Goal: Information Seeking & Learning: Learn about a topic

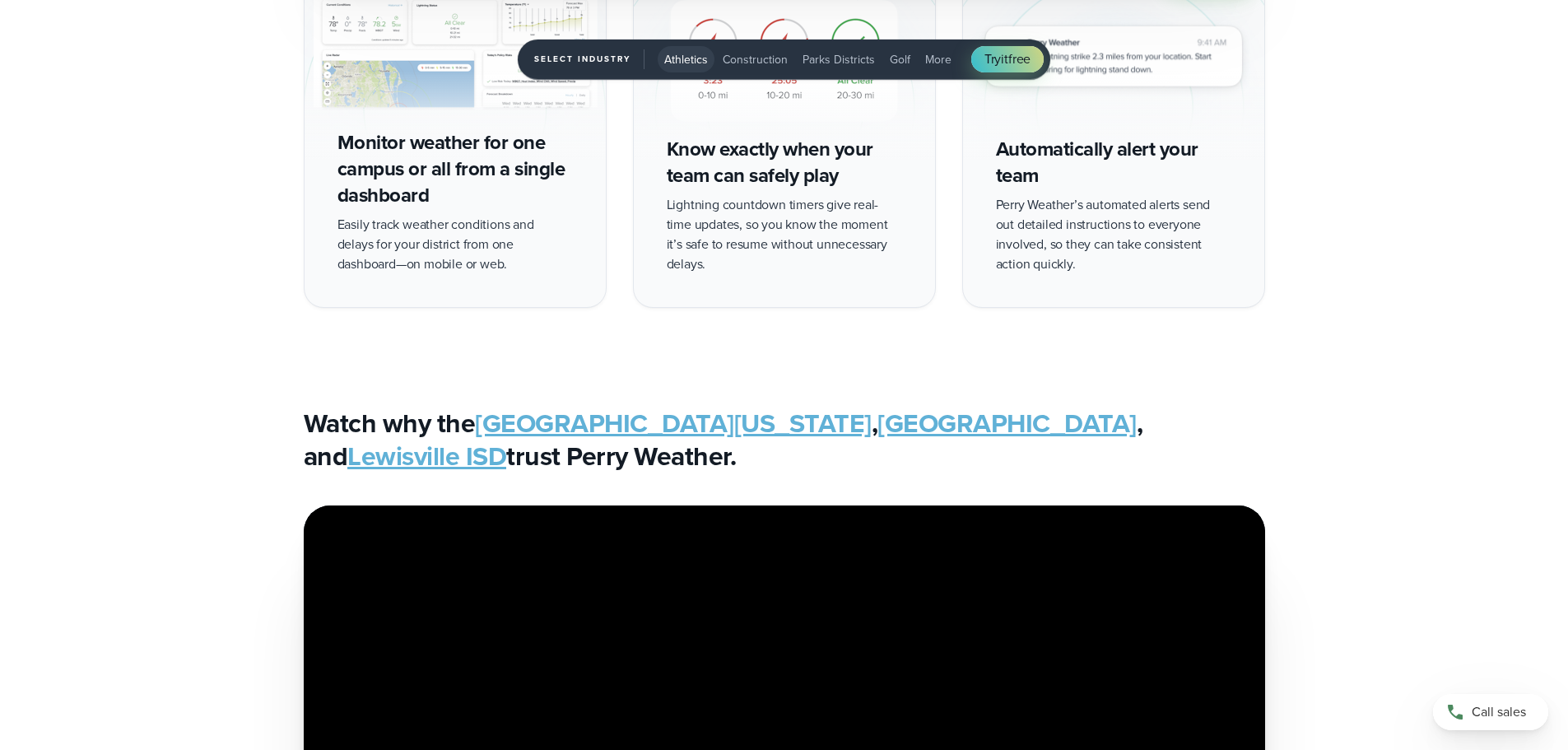
click at [745, 56] on span "Construction" at bounding box center [755, 60] width 65 height 17
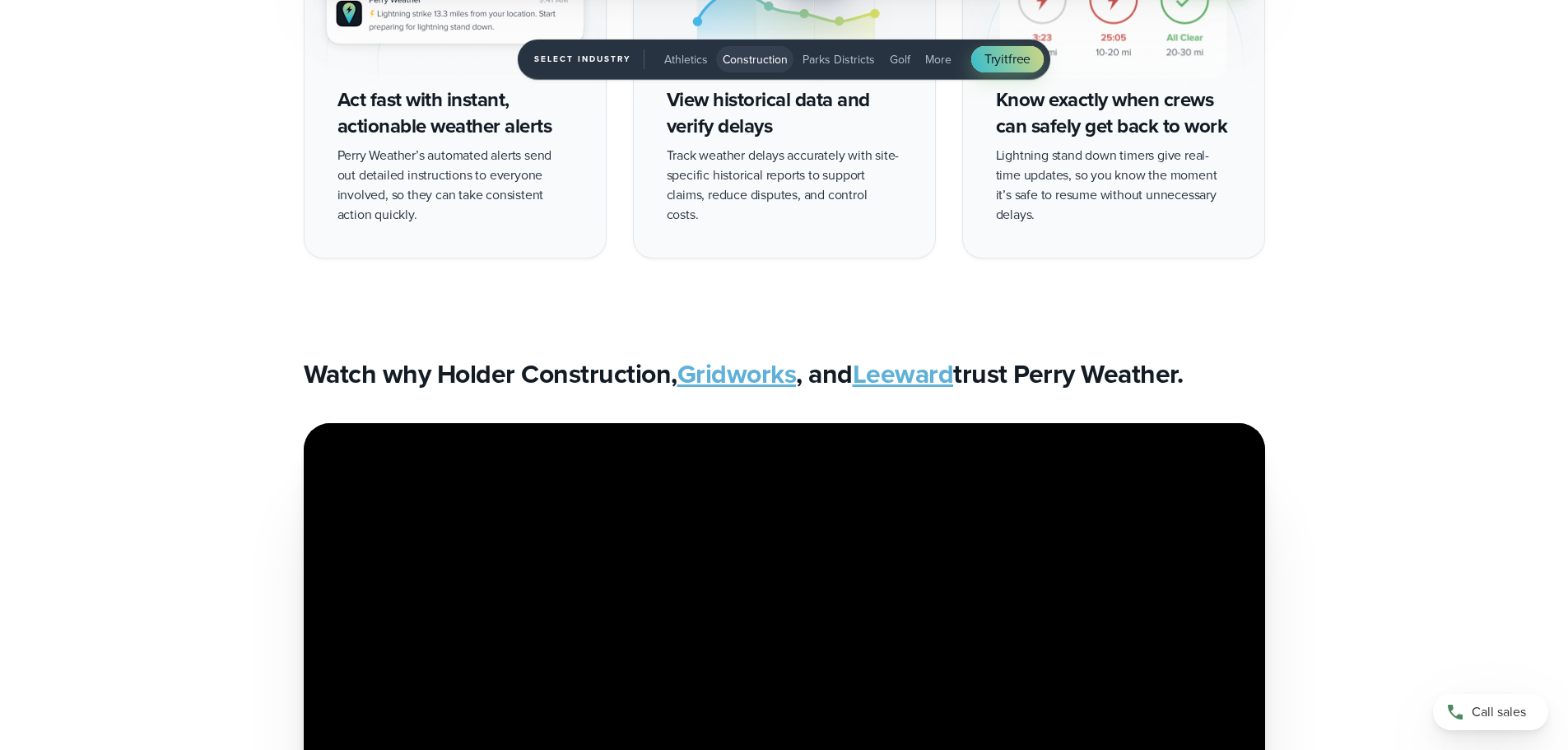
drag, startPoint x: 836, startPoint y: 53, endPoint x: 886, endPoint y: 61, distance: 50.6
click at [836, 54] on span "Parks Districts" at bounding box center [838, 60] width 72 height 17
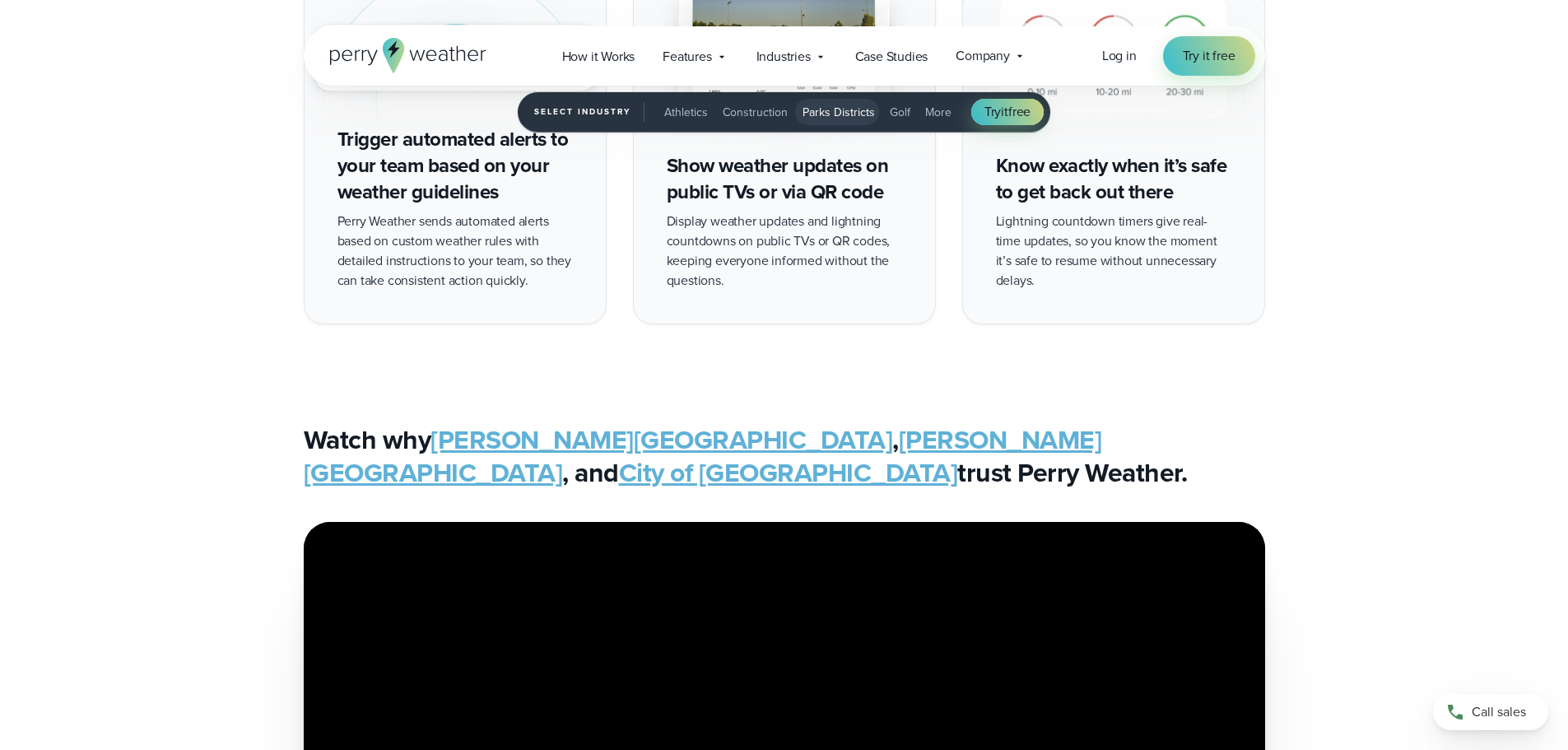
click at [900, 112] on span "Golf" at bounding box center [900, 112] width 21 height 17
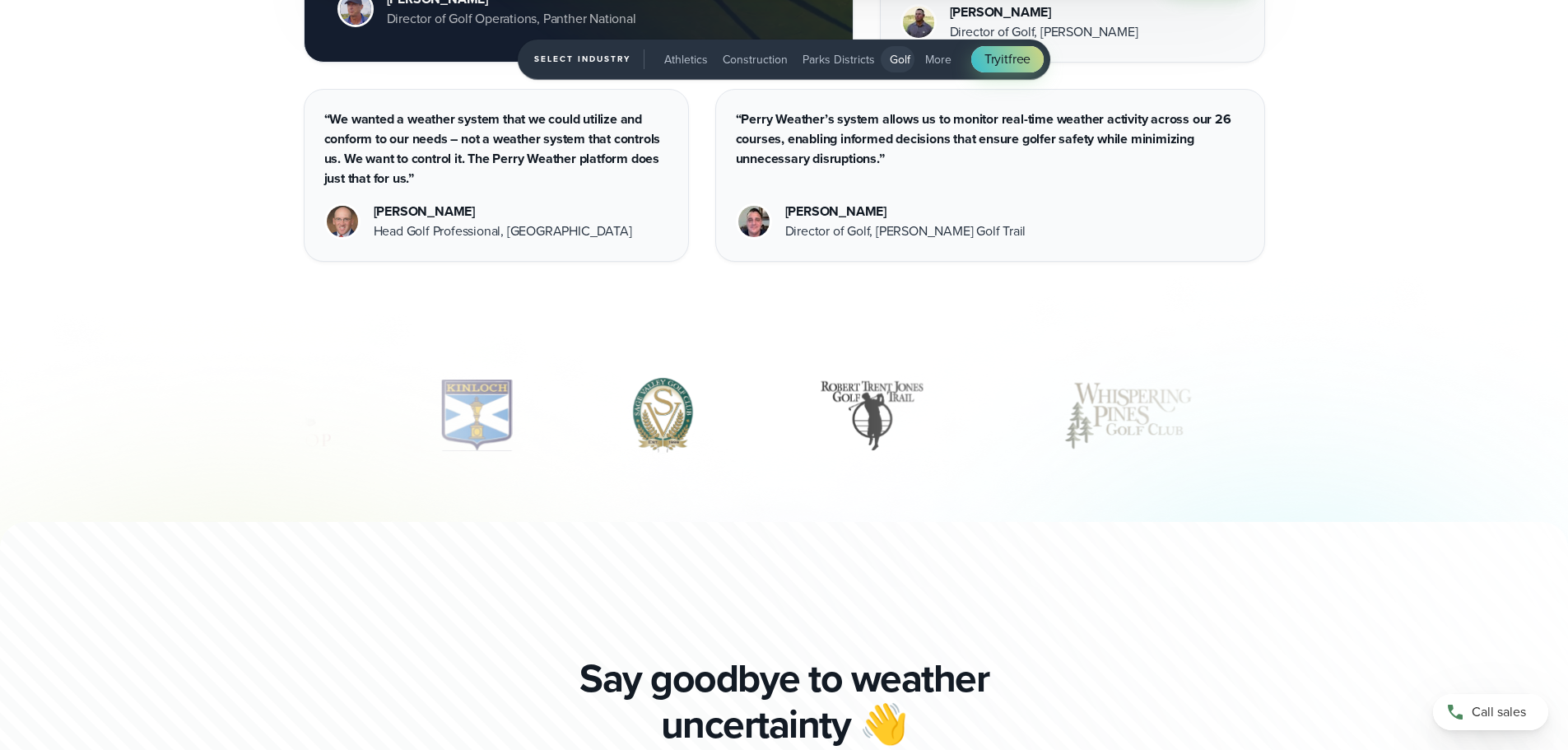
scroll to position [5433, 0]
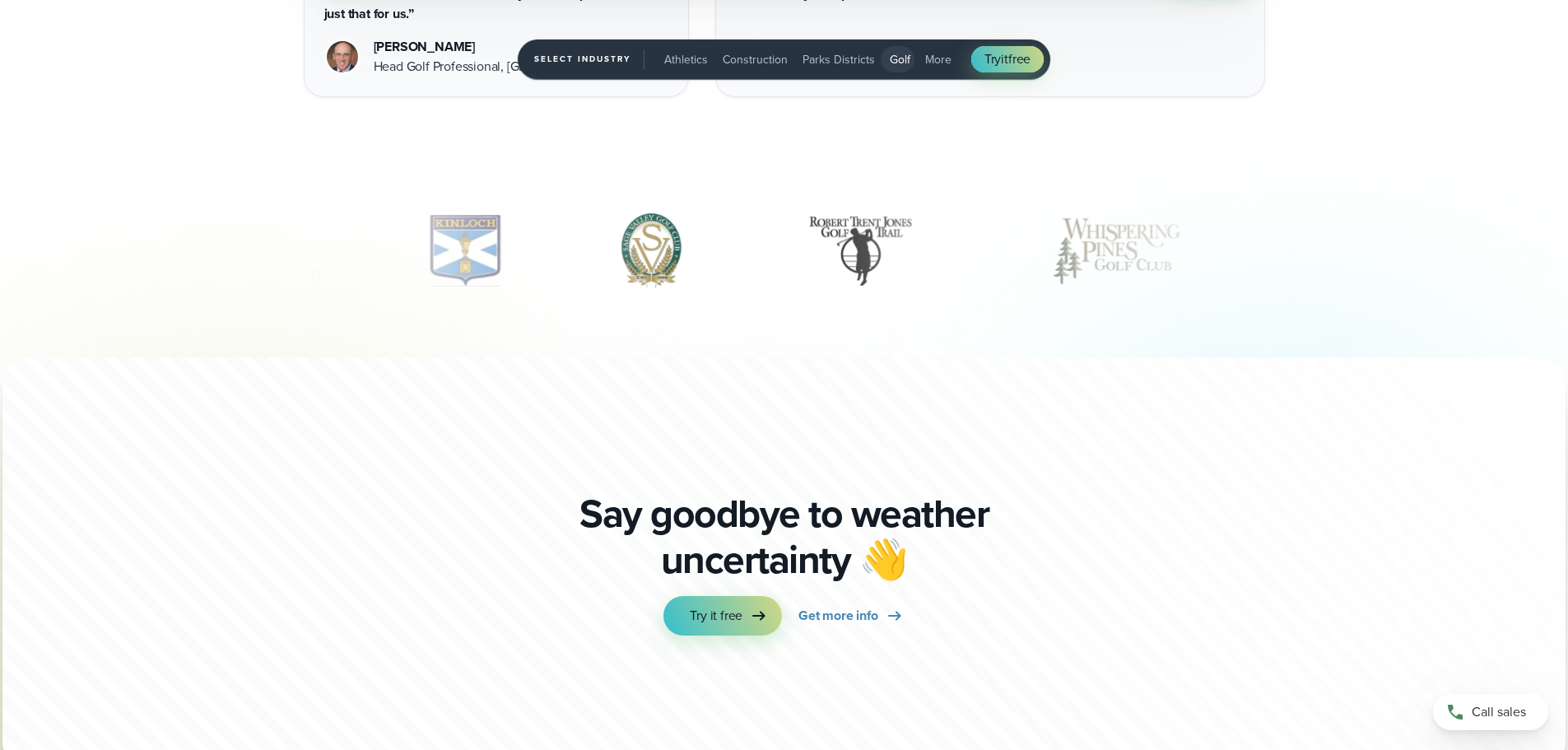
drag, startPoint x: 1134, startPoint y: 242, endPoint x: 824, endPoint y: 248, distance: 310.1
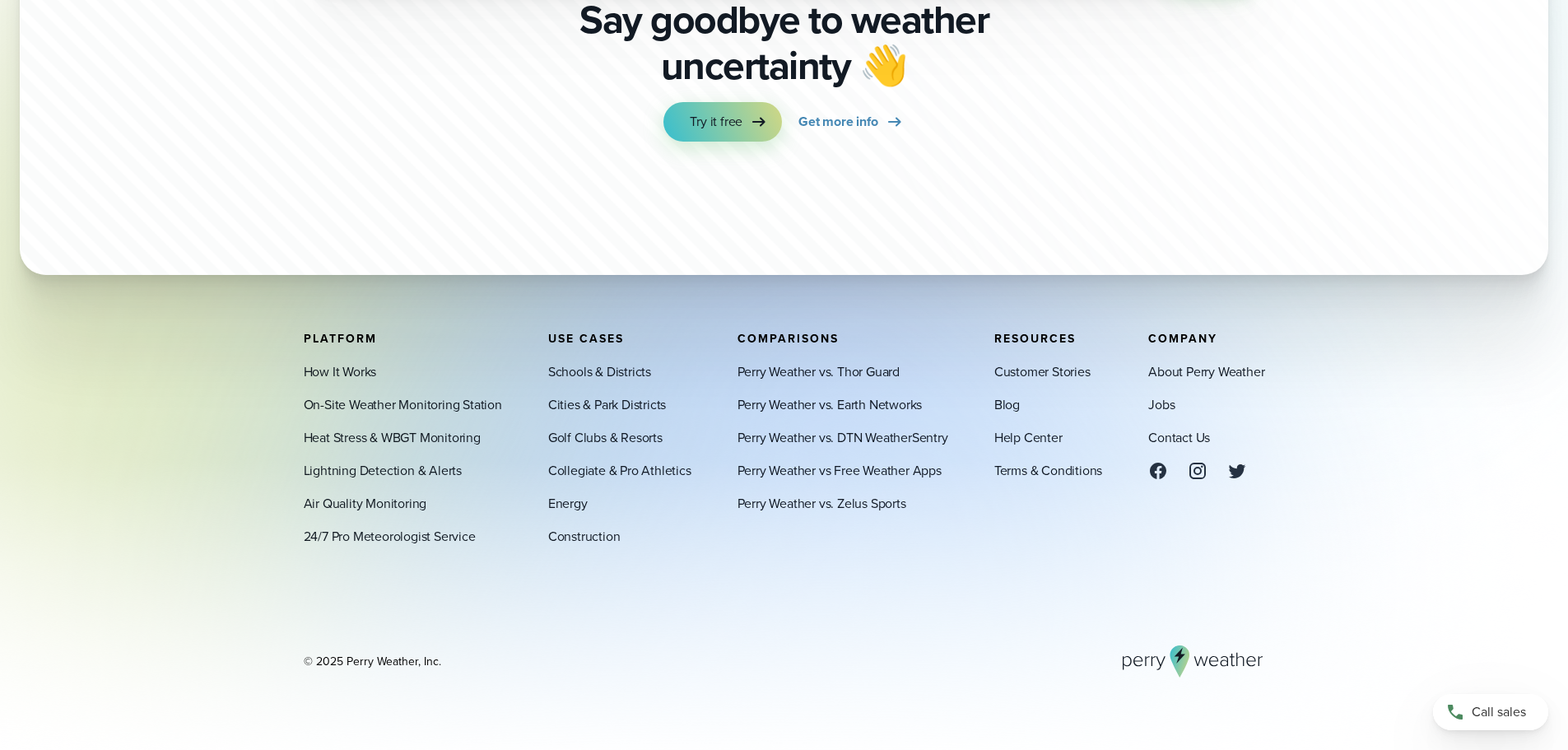
scroll to position [5515, 0]
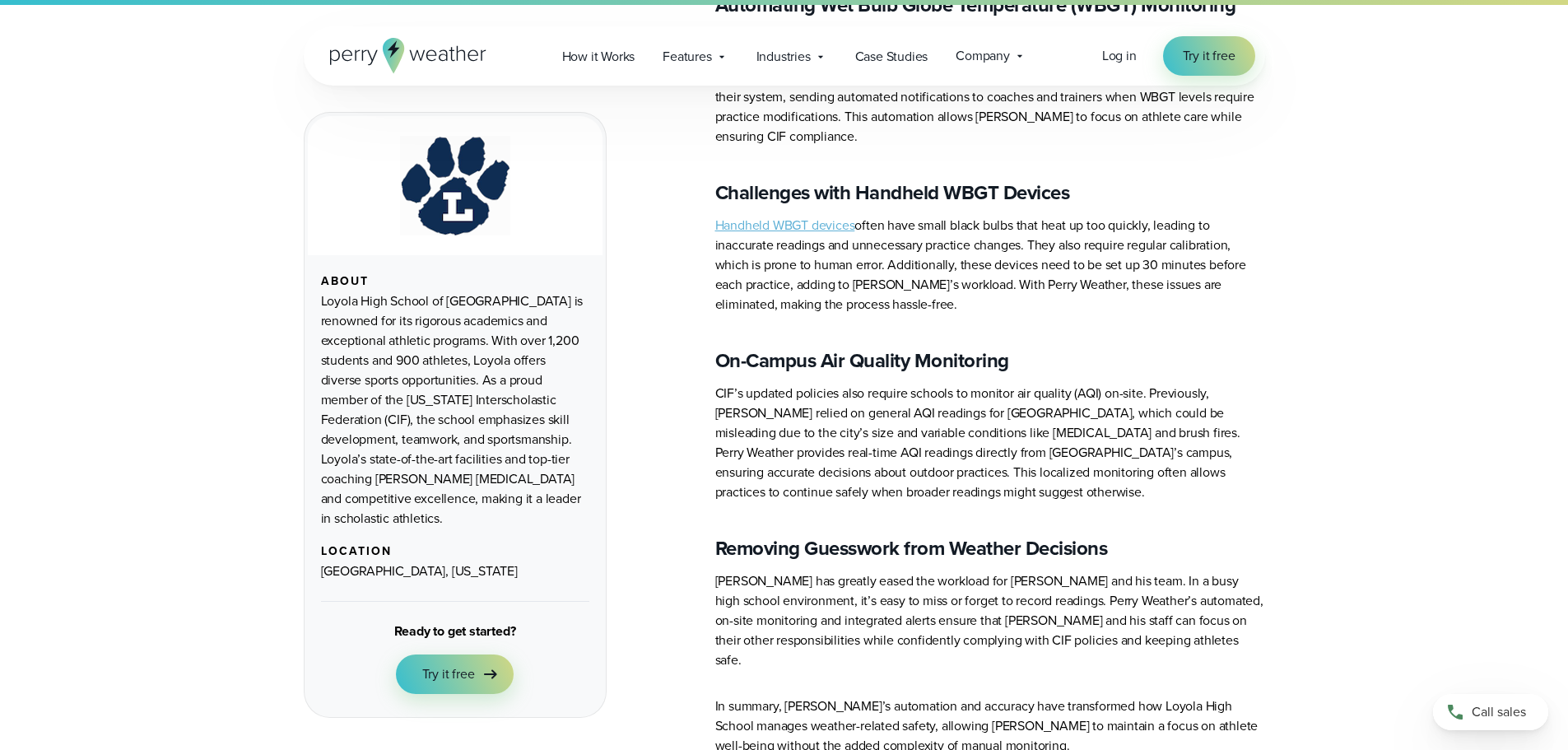
drag, startPoint x: 481, startPoint y: 375, endPoint x: 489, endPoint y: 376, distance: 8.1
click at [482, 376] on div "Loyola High School of Los Angeles is renowned for its rigorous academics and ex…" at bounding box center [455, 409] width 269 height 237
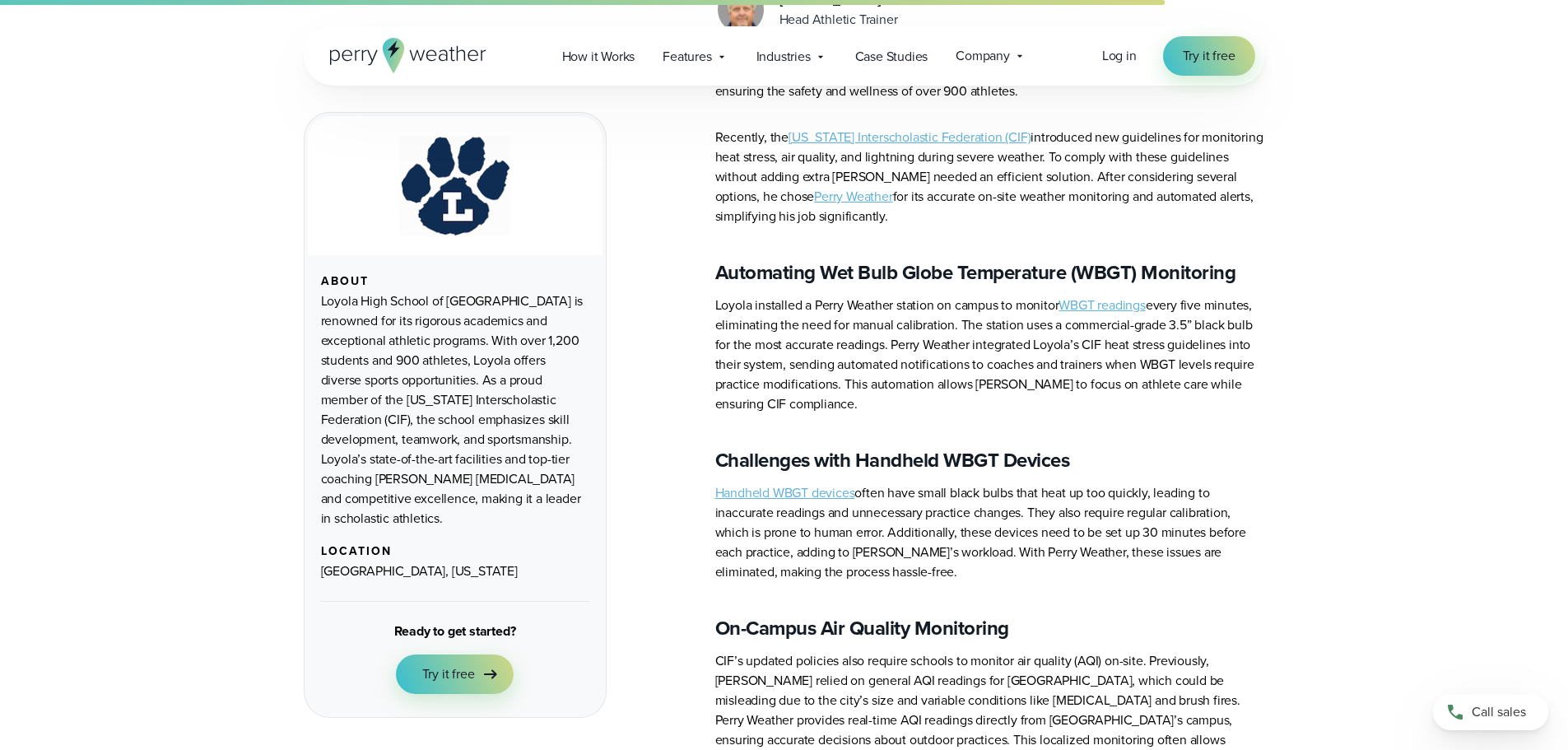
scroll to position [659, 0]
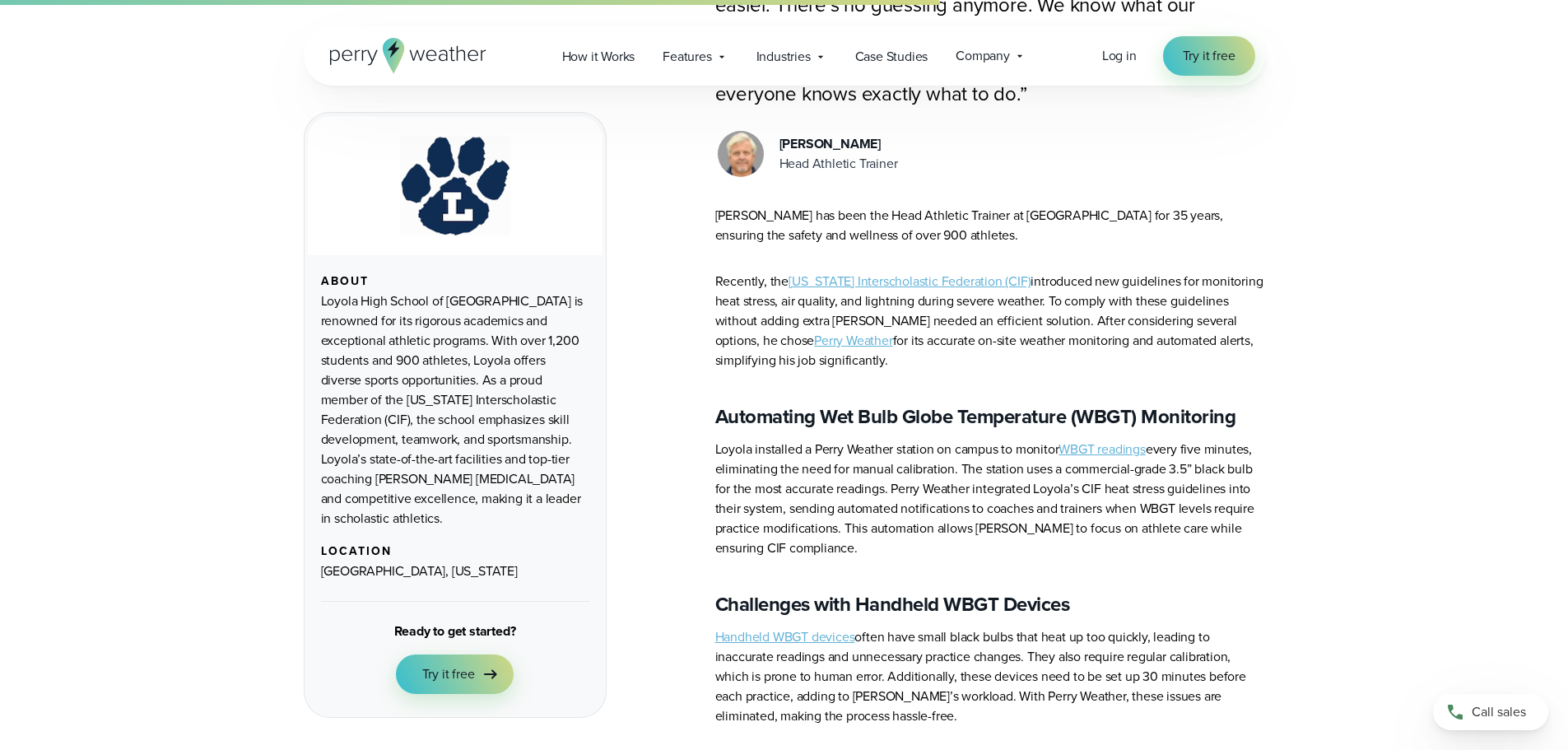
click at [389, 58] on icon at bounding box center [392, 56] width 22 height 36
